Goal: Information Seeking & Learning: Learn about a topic

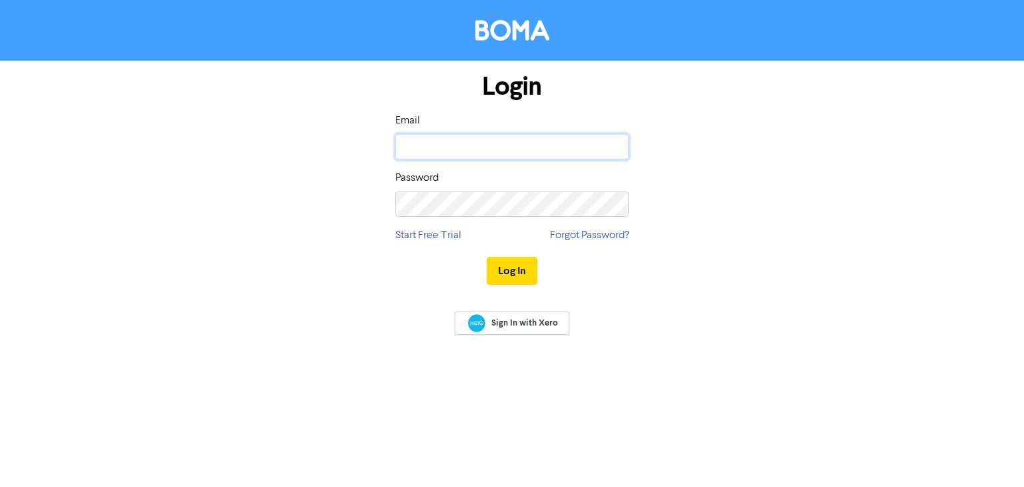
click at [446, 147] on input "email" at bounding box center [511, 146] width 233 height 25
type input "[PERSON_NAME][EMAIL_ADDRESS][DOMAIN_NAME]"
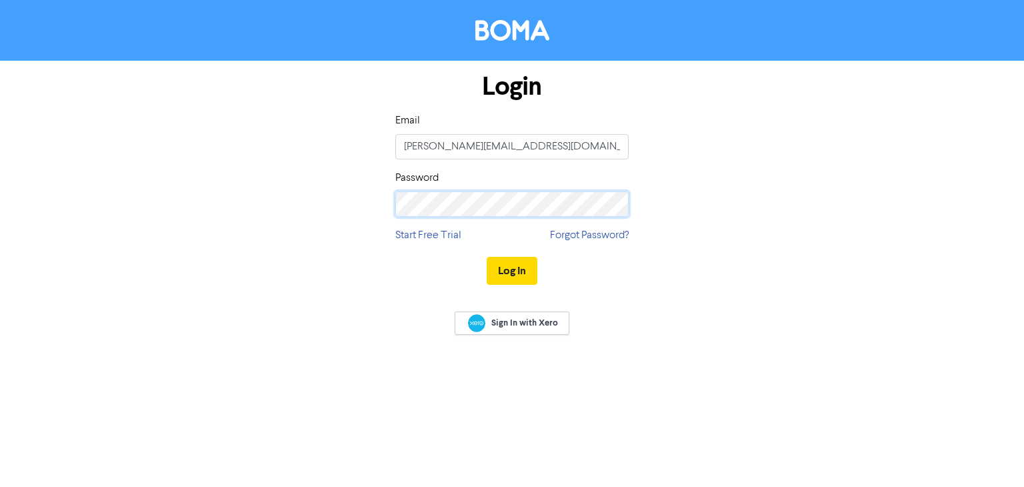
click at [487, 257] on button "Log In" at bounding box center [512, 271] width 51 height 28
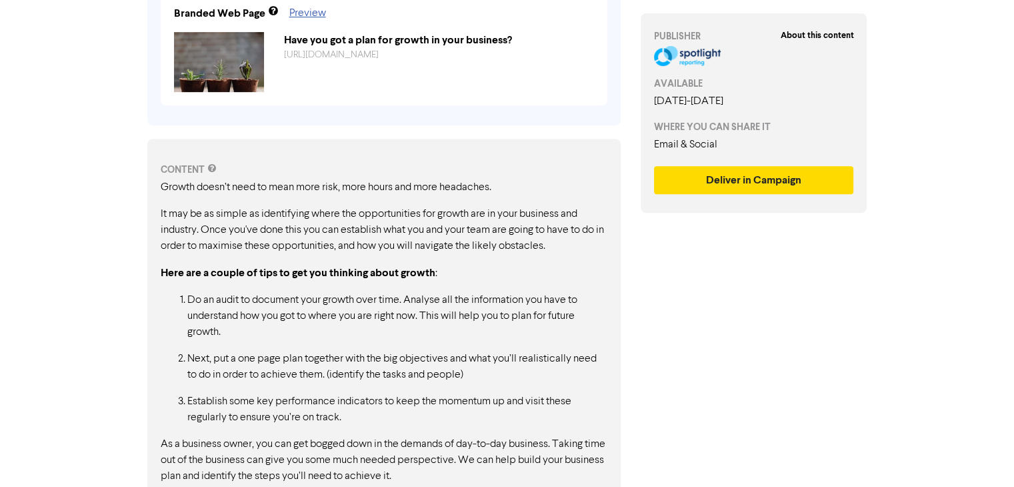
scroll to position [484, 0]
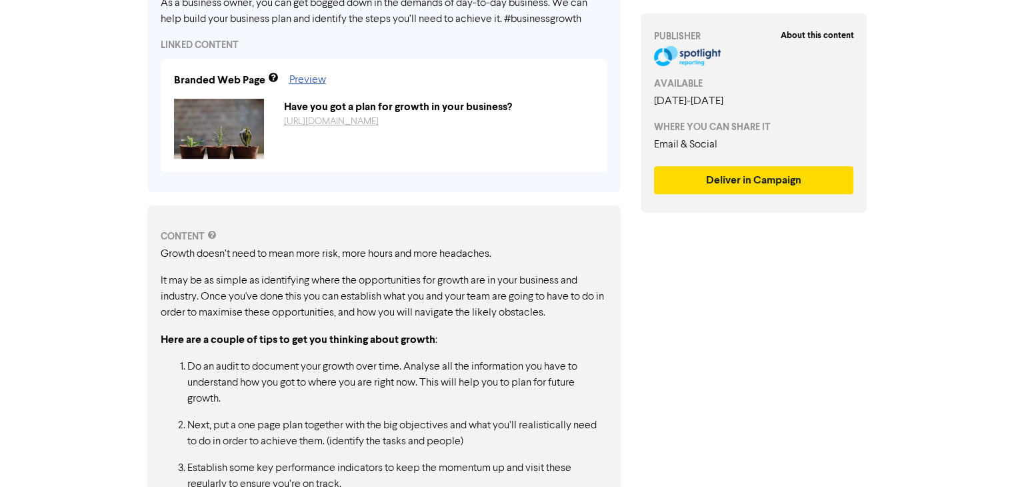
click at [327, 126] on link "[URL][DOMAIN_NAME]" at bounding box center [331, 121] width 95 height 9
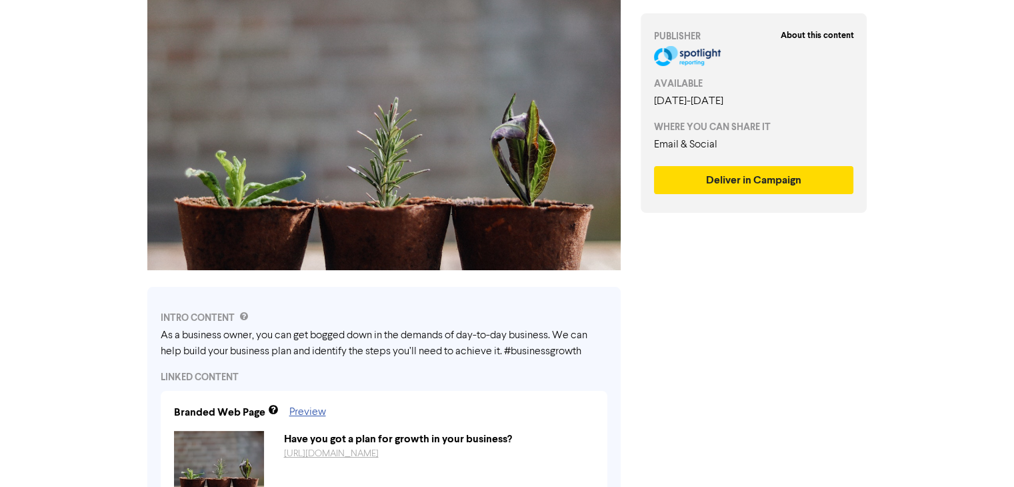
scroll to position [0, 0]
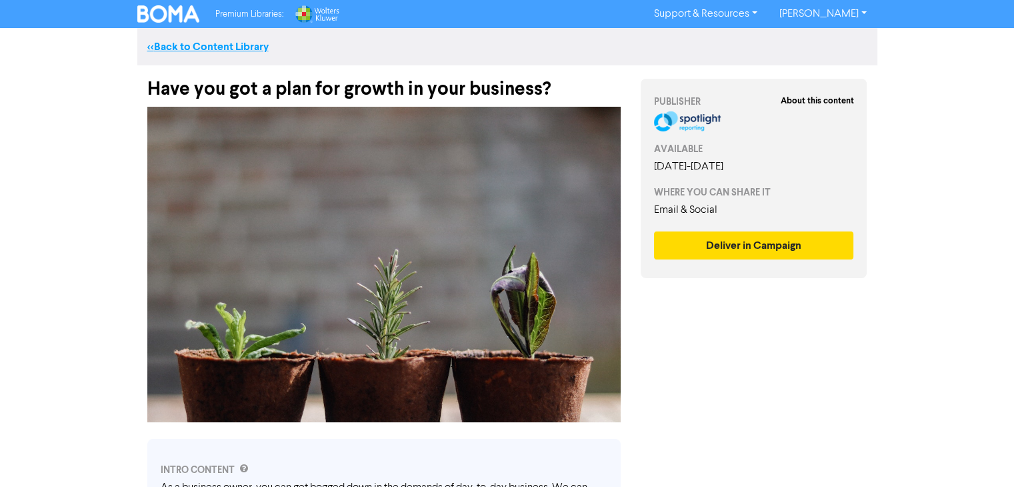
click at [246, 43] on link "<< Back to Content Library" at bounding box center [207, 46] width 121 height 13
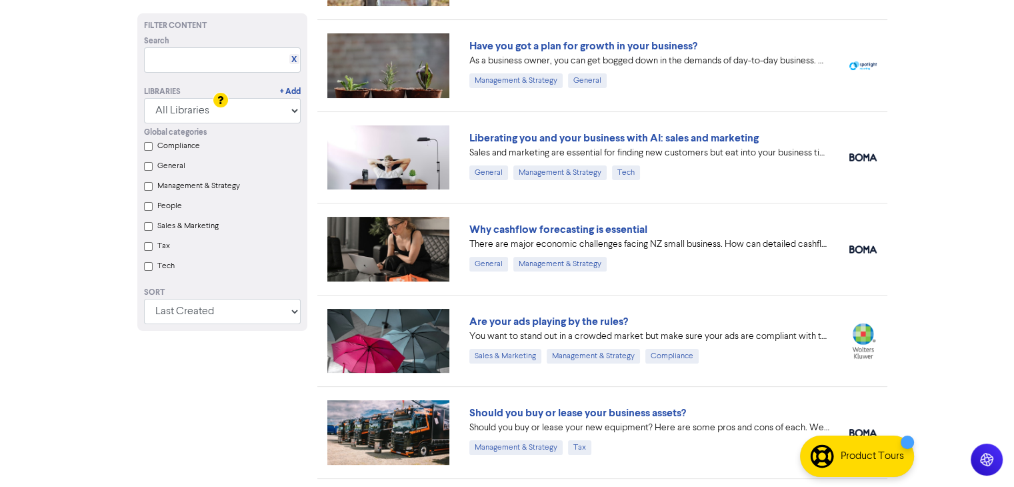
scroll to position [267, 0]
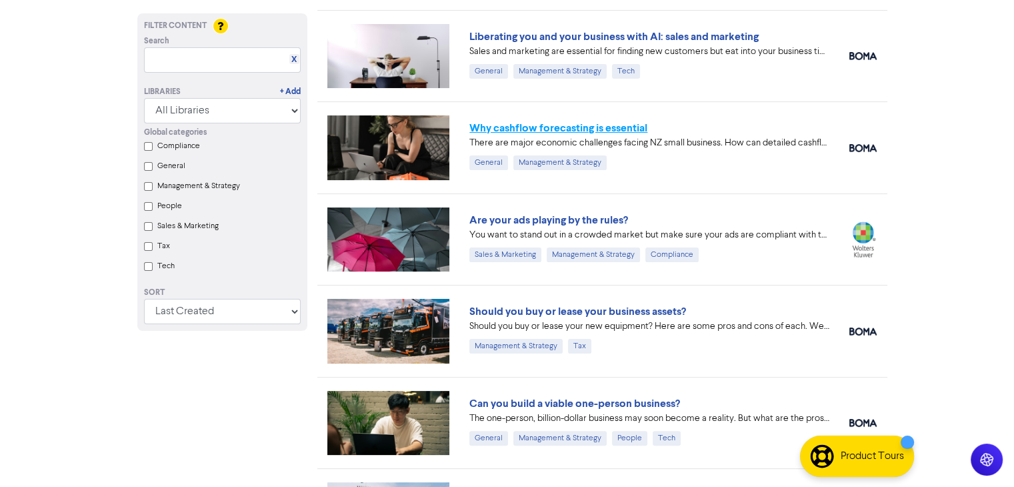
click at [528, 128] on link "Why cashflow forecasting is essential" at bounding box center [559, 127] width 178 height 13
